Goal: Book appointment/travel/reservation

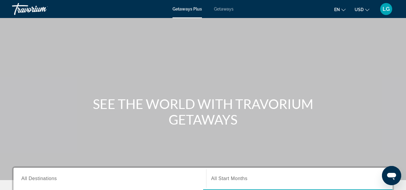
click at [220, 9] on span "Getaways" at bounding box center [224, 9] width 20 height 5
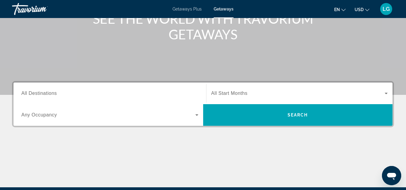
scroll to position [93, 0]
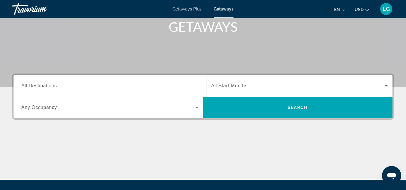
click at [79, 90] on div "Search widget" at bounding box center [109, 86] width 177 height 17
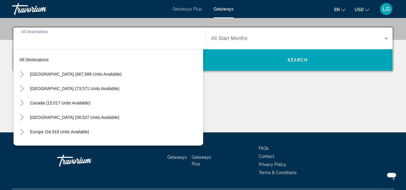
scroll to position [147, 0]
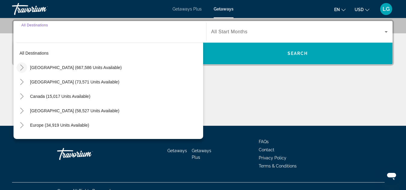
click at [23, 70] on icon "Toggle United States (667,586 units available)" at bounding box center [22, 68] width 6 height 6
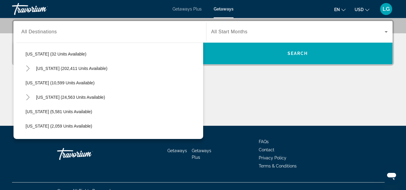
scroll to position [106, 0]
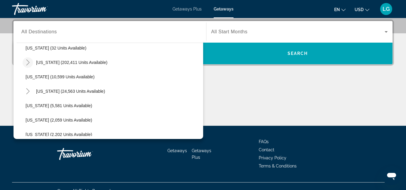
click at [26, 63] on icon "Toggle Florida (202,411 units available)" at bounding box center [28, 63] width 6 height 6
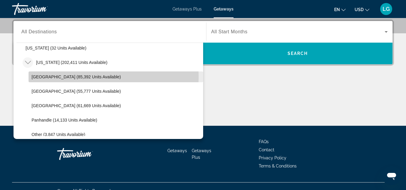
click at [78, 77] on span "[GEOGRAPHIC_DATA] (85,392 units available)" at bounding box center [76, 77] width 89 height 5
type input "**********"
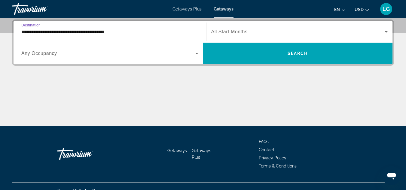
click at [245, 30] on span "All Start Months" at bounding box center [229, 31] width 36 height 5
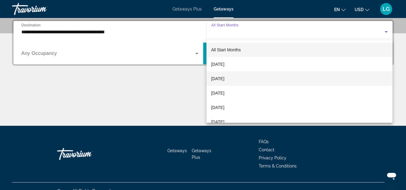
click at [242, 78] on mat-option "[DATE]" at bounding box center [300, 79] width 186 height 14
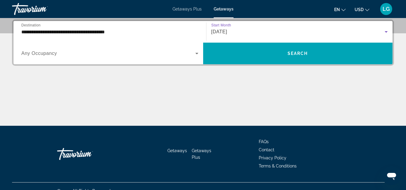
click at [59, 57] on span "Search widget" at bounding box center [108, 53] width 174 height 7
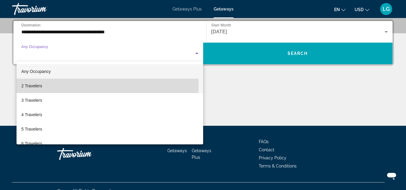
click at [44, 87] on mat-option "2 Travelers" at bounding box center [110, 86] width 187 height 14
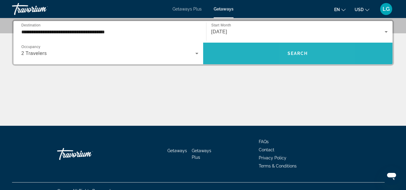
click at [302, 57] on span "Search widget" at bounding box center [298, 53] width 190 height 14
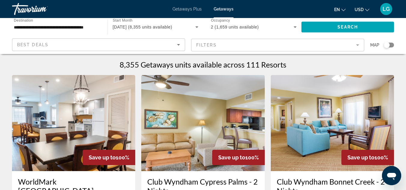
click at [359, 45] on mat-form-field "Filters" at bounding box center [277, 45] width 173 height 13
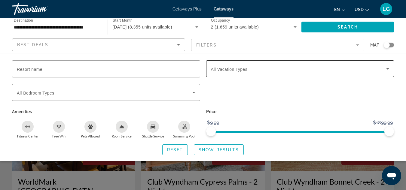
click at [351, 66] on span "Search widget" at bounding box center [299, 68] width 176 height 7
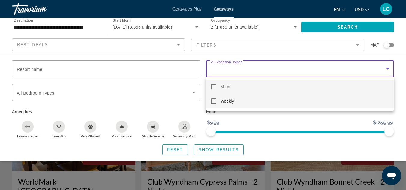
click at [213, 101] on mat-pseudo-checkbox at bounding box center [213, 101] width 5 height 5
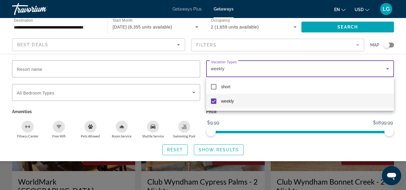
click at [399, 122] on div at bounding box center [203, 95] width 406 height 190
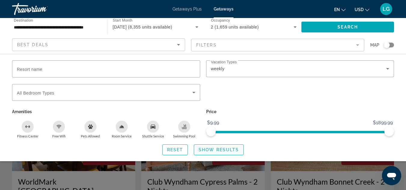
click at [206, 151] on span "Show Results" at bounding box center [219, 150] width 40 height 5
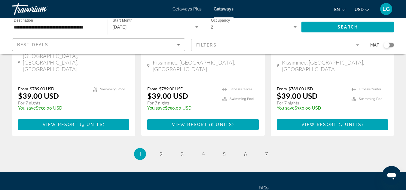
scroll to position [823, 0]
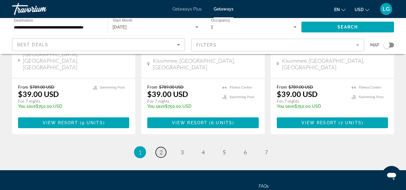
click at [160, 149] on span "2" at bounding box center [161, 152] width 3 height 7
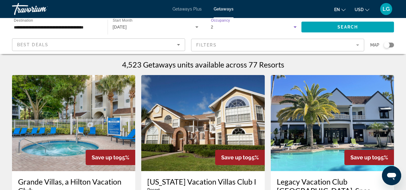
click at [262, 26] on div "2" at bounding box center [252, 26] width 83 height 7
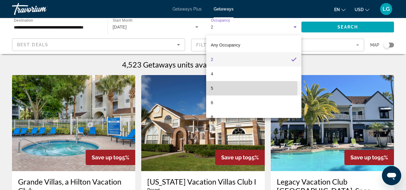
click at [230, 89] on mat-option "5" at bounding box center [254, 88] width 96 height 14
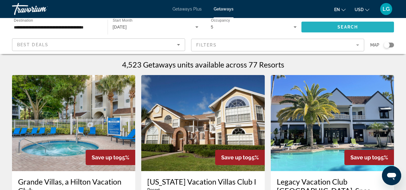
click at [348, 27] on span "Search" at bounding box center [348, 27] width 20 height 5
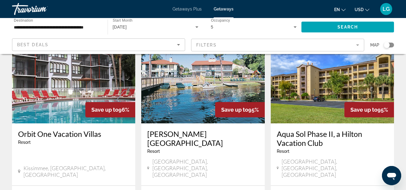
scroll to position [34, 0]
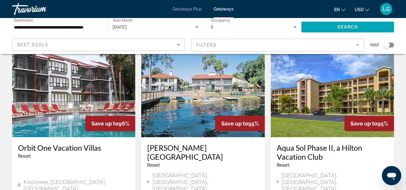
click at [327, 101] on img "Main content" at bounding box center [332, 89] width 123 height 96
